Goal: Information Seeking & Learning: Learn about a topic

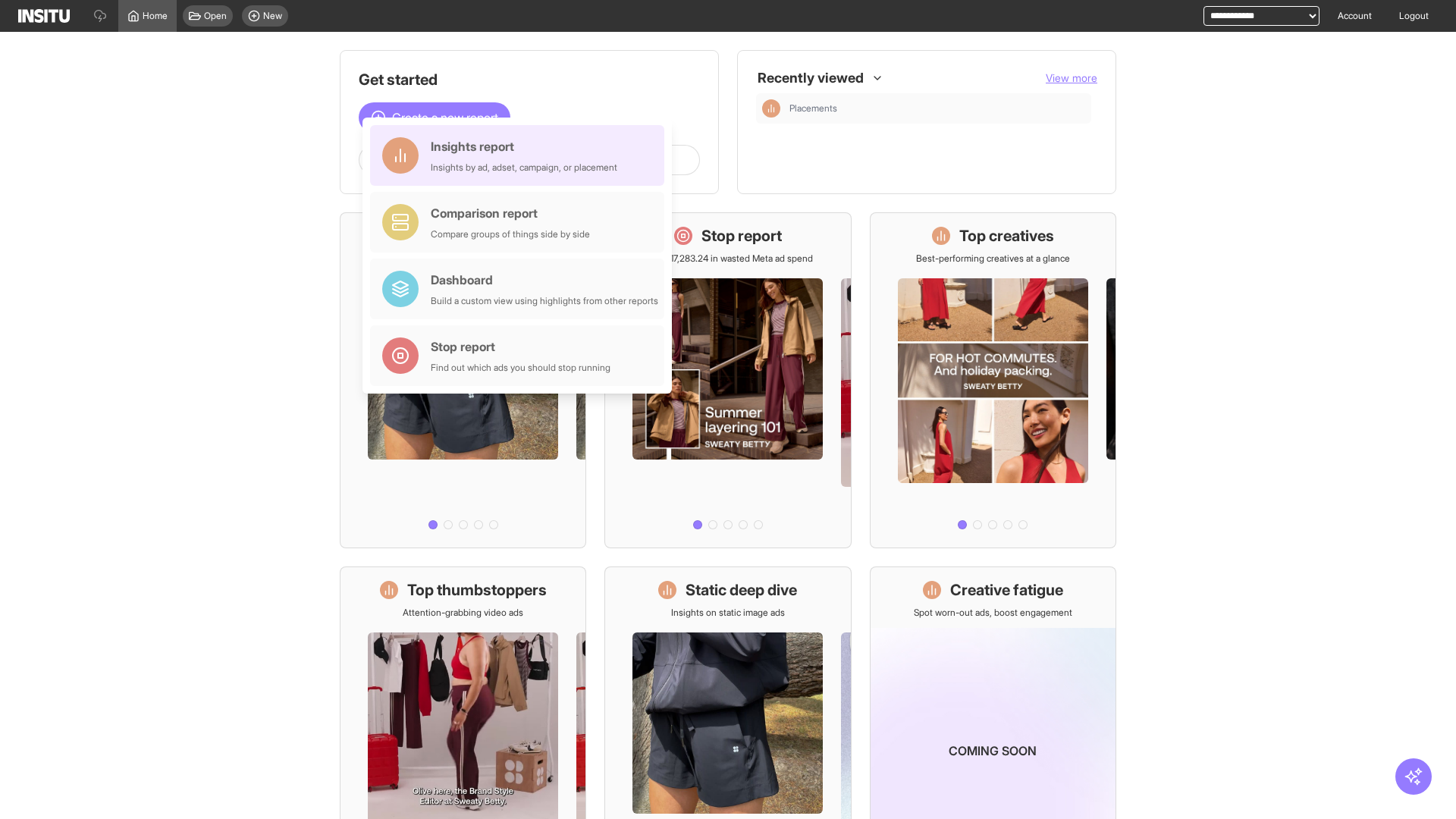
click at [521, 156] on div "Insights report Insights by ad, adset, campaign, or placement" at bounding box center [523, 155] width 186 height 36
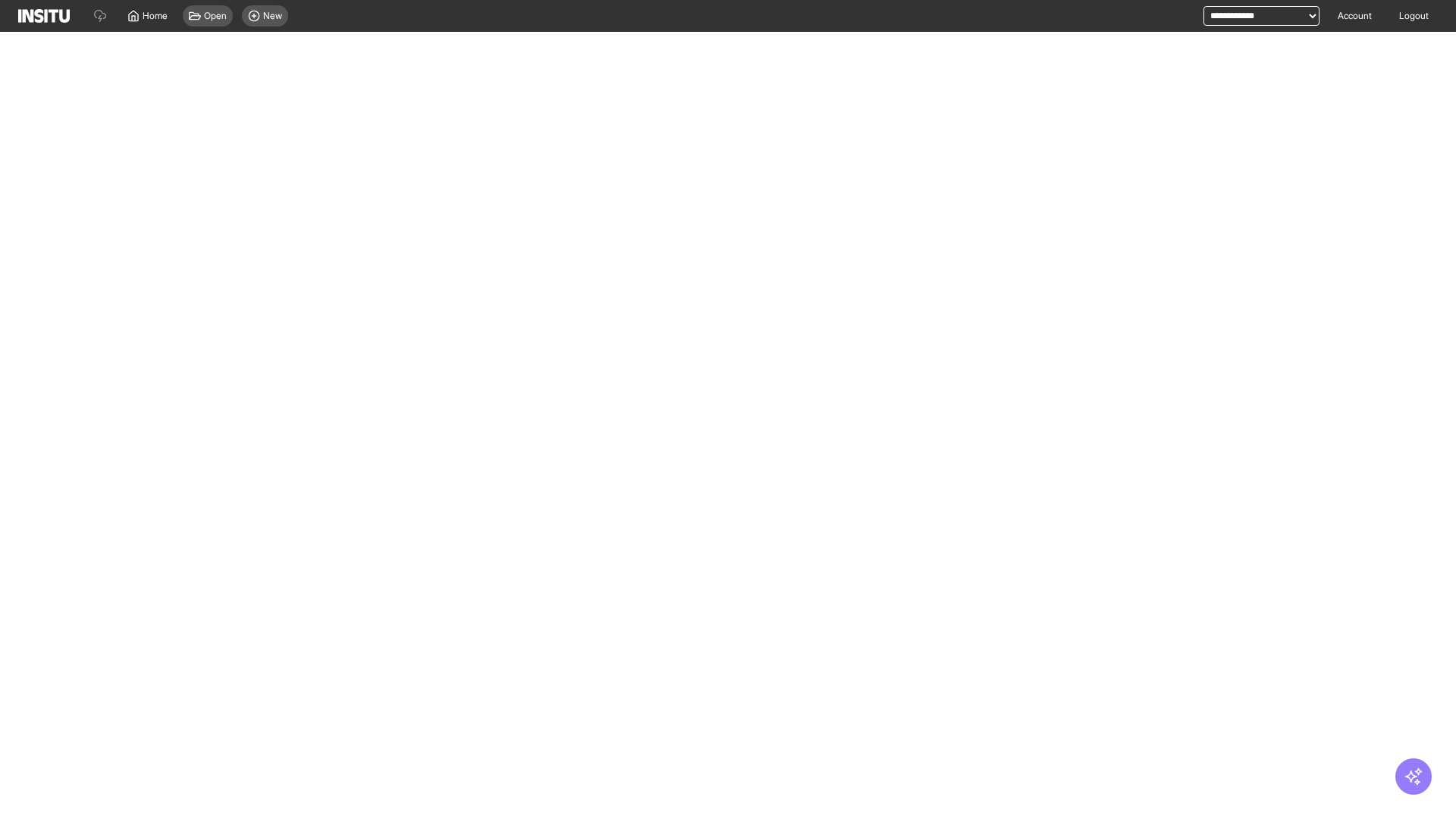
select select "**"
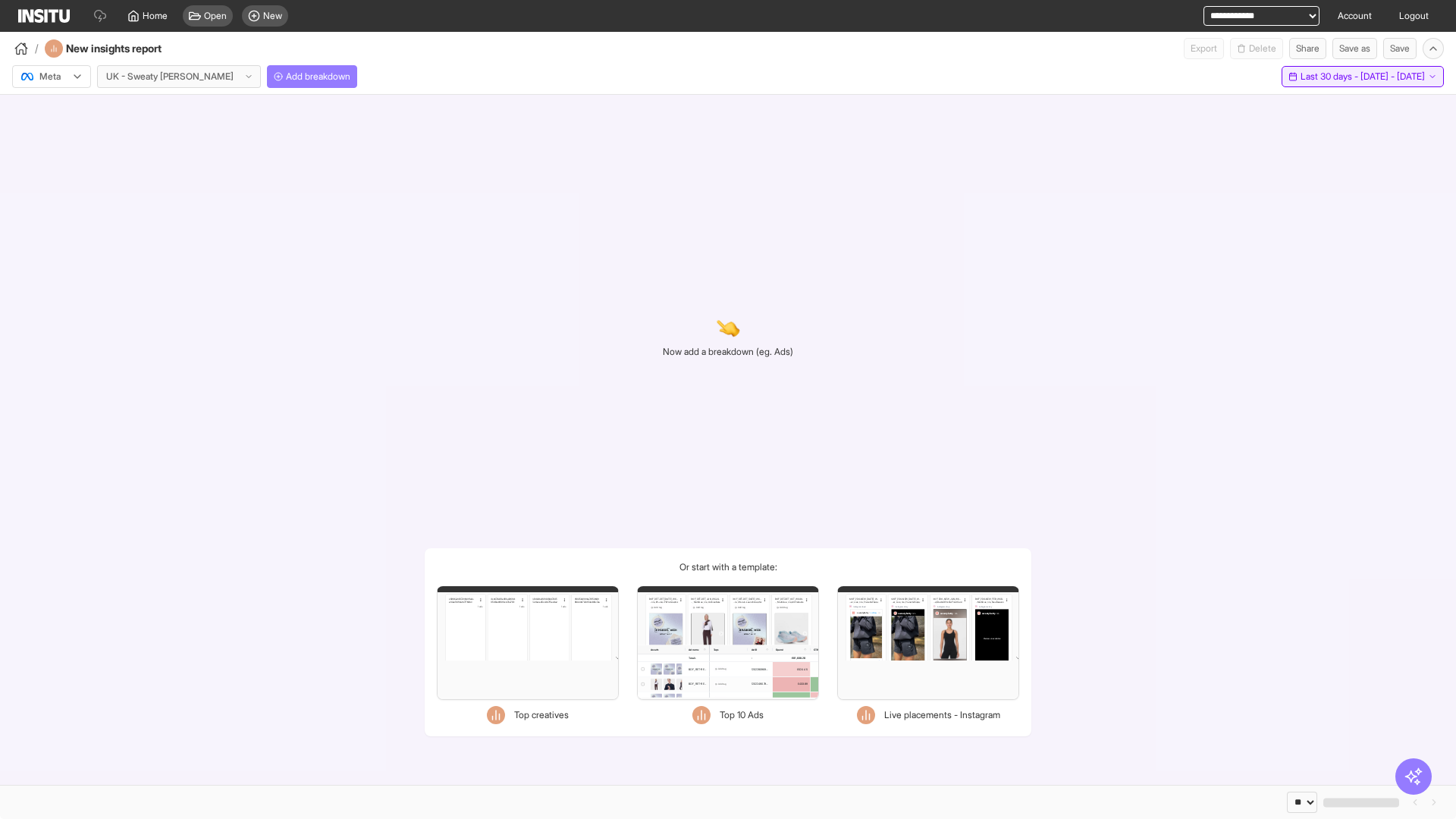
click at [1329, 76] on span "Last 30 days - [DATE] - [DATE]" at bounding box center [1363, 76] width 124 height 12
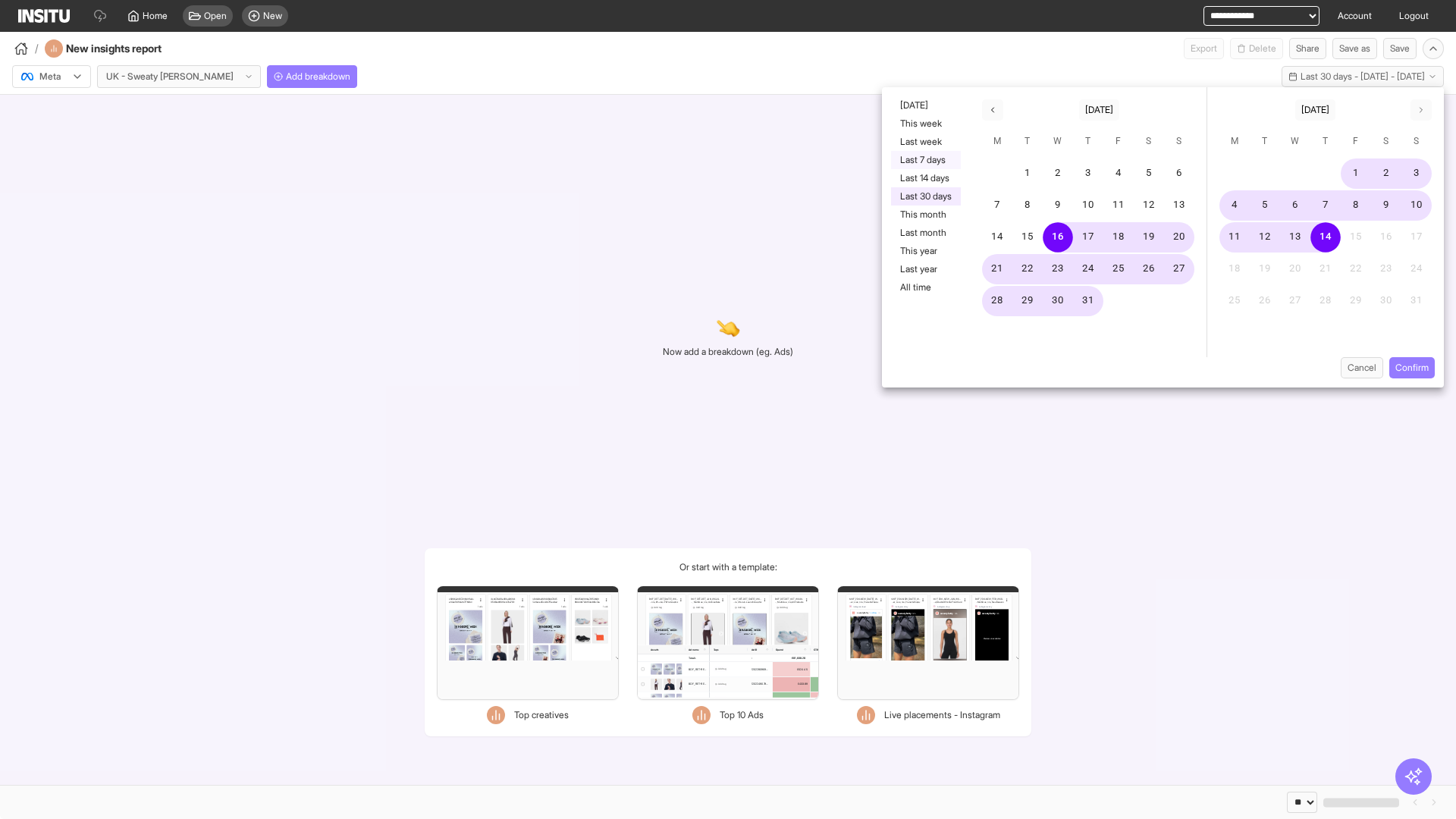
click at [925, 160] on button "Last 7 days" at bounding box center [926, 160] width 69 height 18
